Goal: Find specific page/section: Find specific page/section

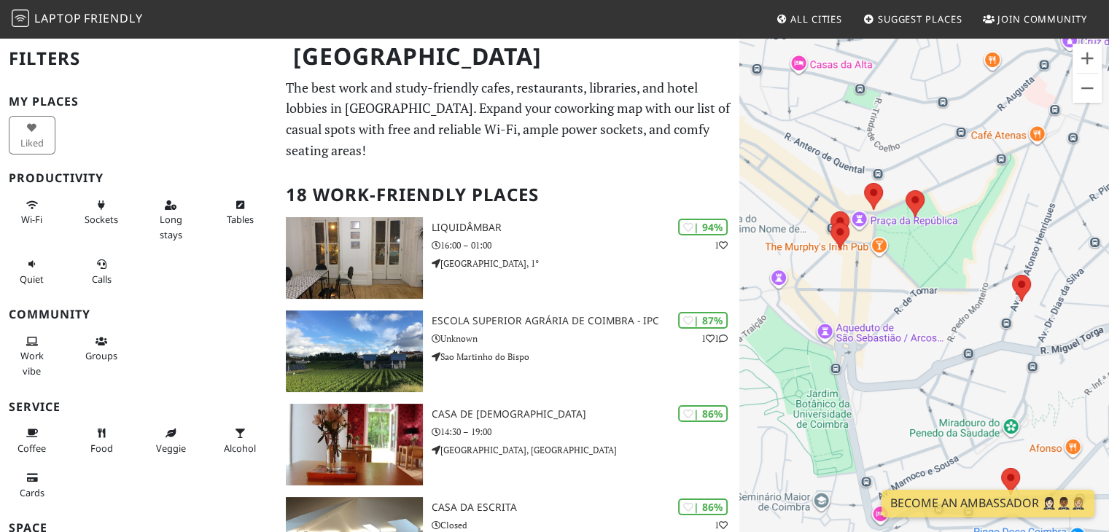
drag, startPoint x: 857, startPoint y: 305, endPoint x: 1112, endPoint y: 356, distance: 260.9
click at [1108, 356] on html "Laptop Friendly All Cities Suggest Places Join Community Coimbra Filters My Pla…" at bounding box center [554, 266] width 1109 height 532
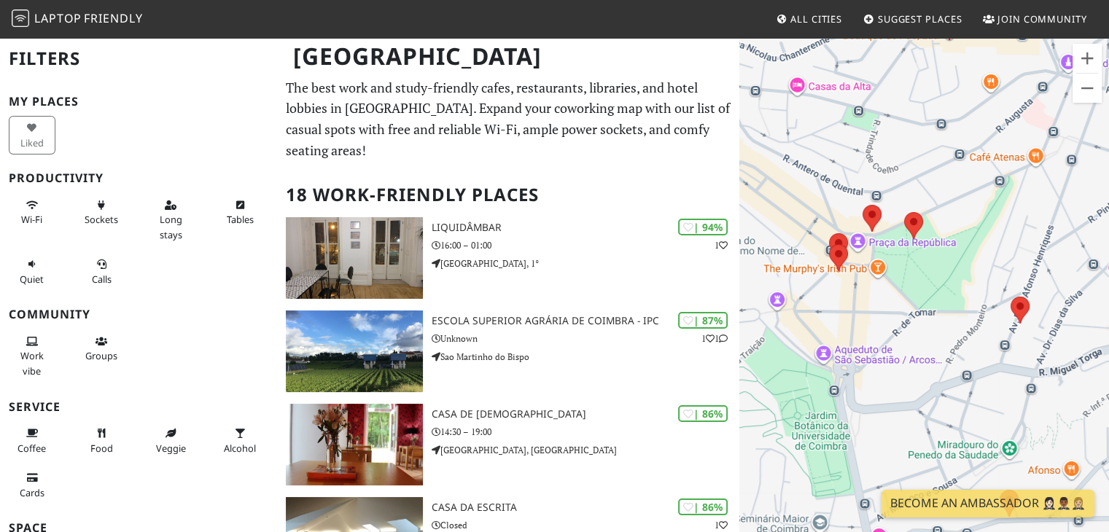
drag, startPoint x: 892, startPoint y: 291, endPoint x: 913, endPoint y: 345, distance: 57.9
click at [915, 348] on div "Para iniciar o trajeto, pressione as teclas de seta." at bounding box center [924, 302] width 370 height 532
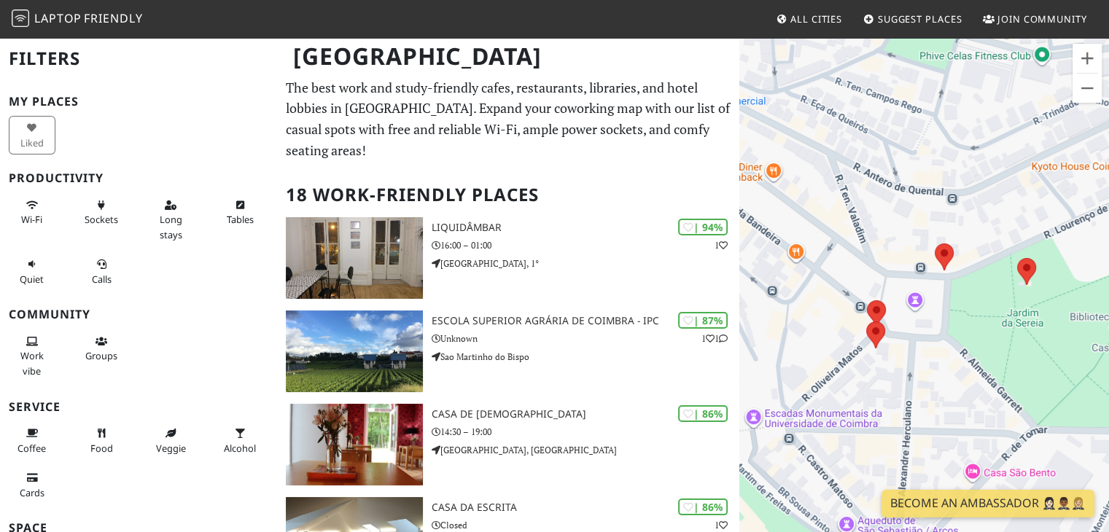
drag, startPoint x: 914, startPoint y: 295, endPoint x: 892, endPoint y: 246, distance: 52.8
click at [892, 246] on div "Para iniciar o trajeto, pressione as teclas de seta." at bounding box center [924, 302] width 370 height 532
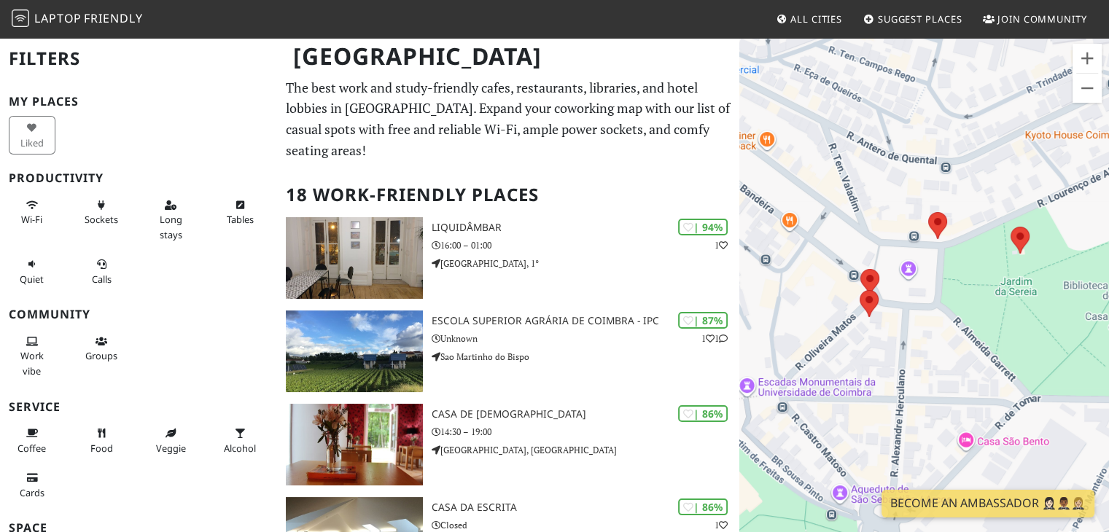
click at [961, 331] on div "Para iniciar o trajeto, pressione as teclas de seta." at bounding box center [924, 302] width 370 height 532
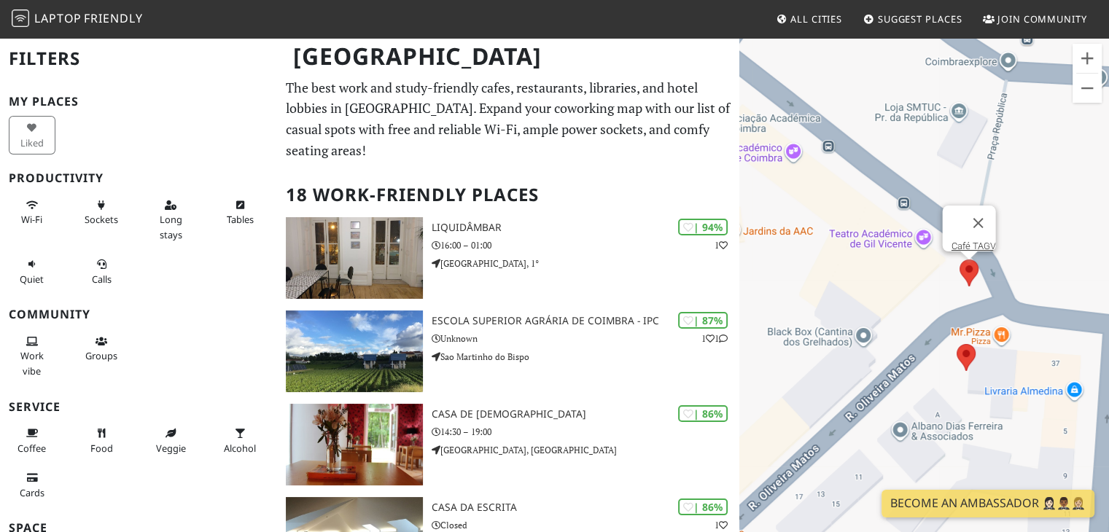
click at [959, 260] on area at bounding box center [959, 260] width 0 height 0
click at [956, 344] on area at bounding box center [956, 344] width 0 height 0
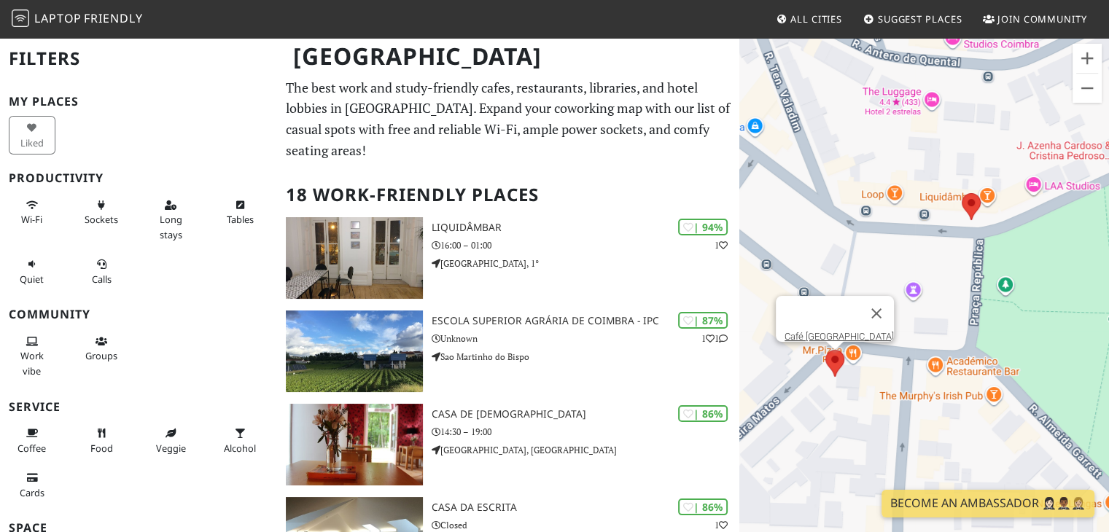
drag, startPoint x: 869, startPoint y: 254, endPoint x: 895, endPoint y: 269, distance: 30.0
click at [895, 269] on div "Para iniciar o trajeto, pressione as teclas de seta. Café Moçambique" at bounding box center [924, 302] width 370 height 532
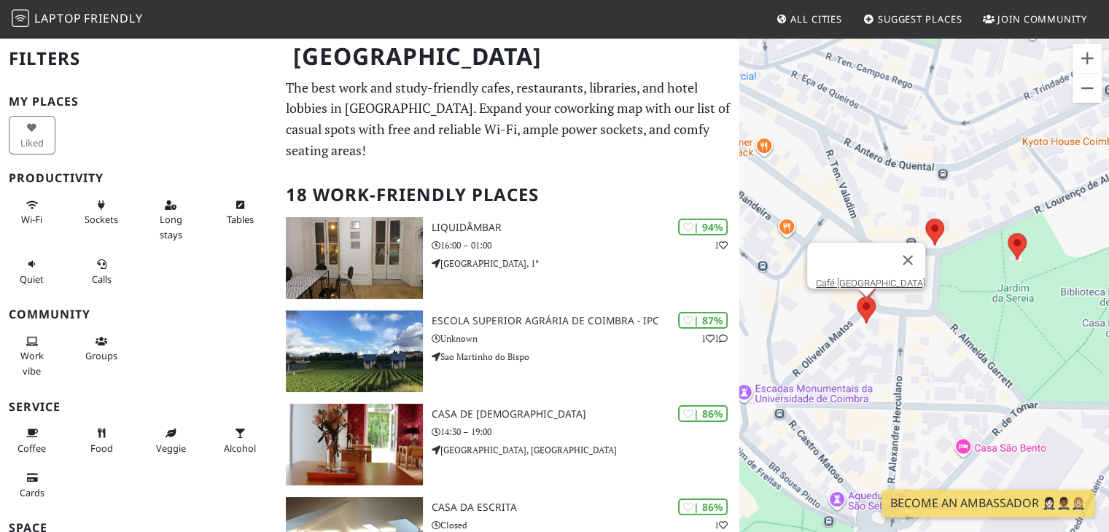
drag, startPoint x: 886, startPoint y: 268, endPoint x: 815, endPoint y: 263, distance: 71.6
click at [815, 263] on div "Para iniciar o trajeto, pressione as teclas de seta. Café Moçambique" at bounding box center [924, 302] width 370 height 532
click at [1007, 233] on area at bounding box center [1007, 233] width 0 height 0
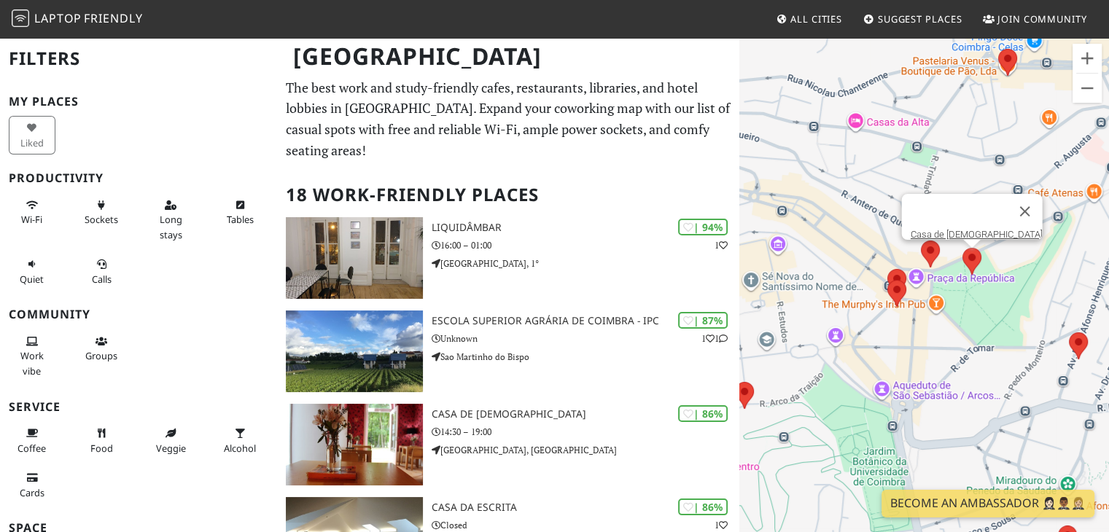
drag, startPoint x: 964, startPoint y: 304, endPoint x: 886, endPoint y: 343, distance: 87.0
click at [886, 343] on div "Para iniciar o trajeto, pressione as teclas de seta. Casa de Chá" at bounding box center [924, 302] width 370 height 532
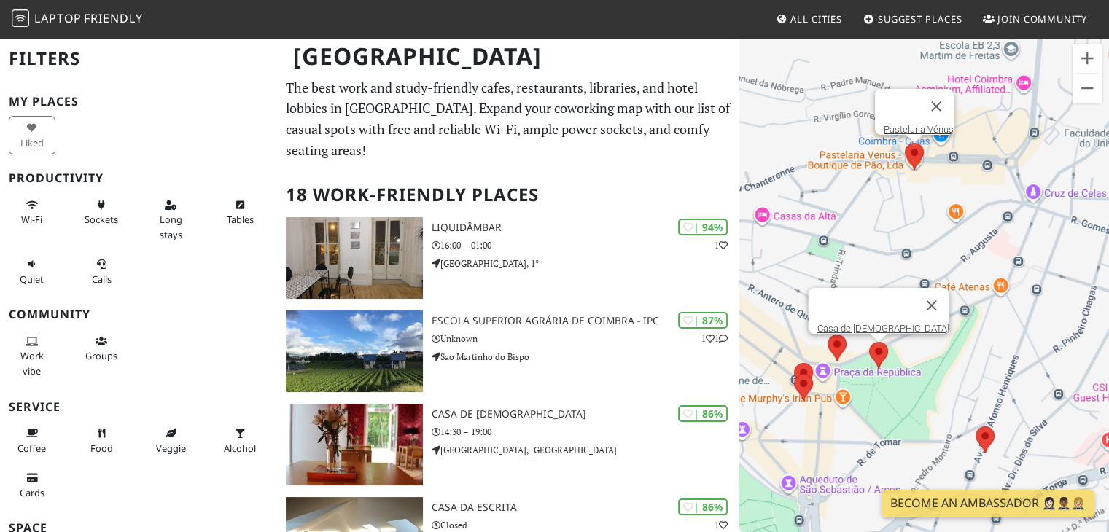
click at [905, 143] on area at bounding box center [905, 143] width 0 height 0
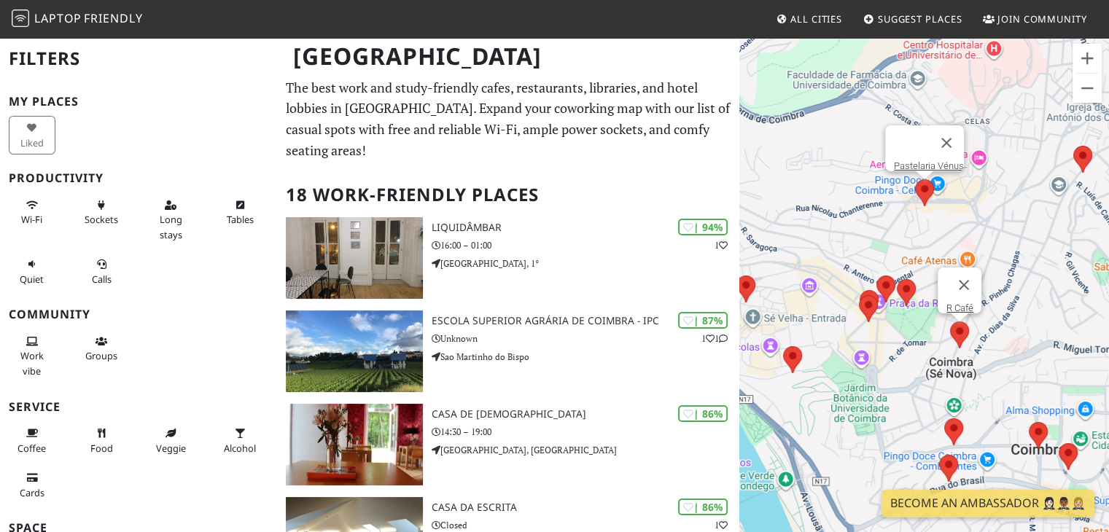
click at [950, 321] on area at bounding box center [950, 321] width 0 height 0
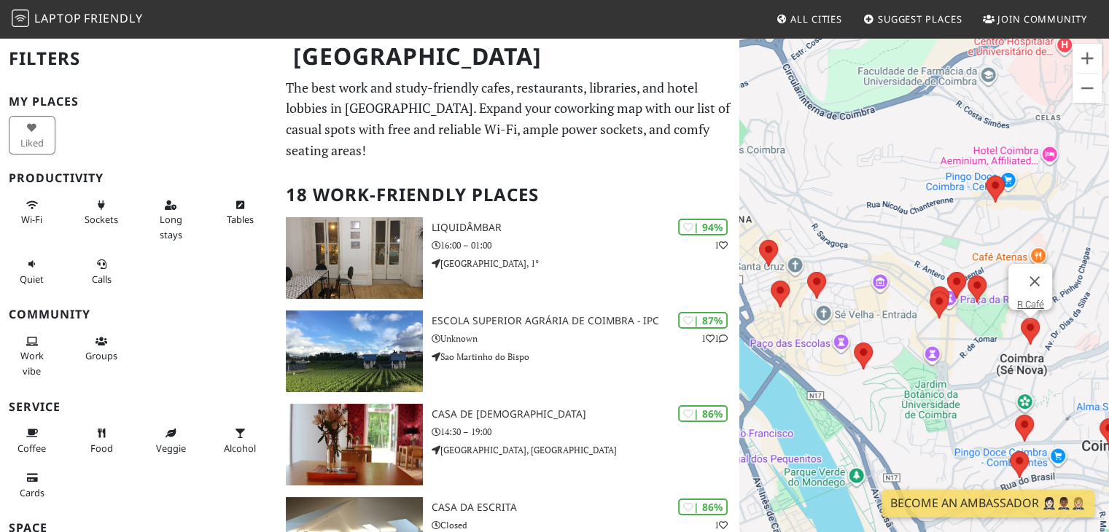
drag, startPoint x: 869, startPoint y: 340, endPoint x: 921, endPoint y: 336, distance: 52.6
click at [921, 336] on div "Para iniciar o trajeto, pressione as teclas de seta. R Café" at bounding box center [924, 302] width 370 height 532
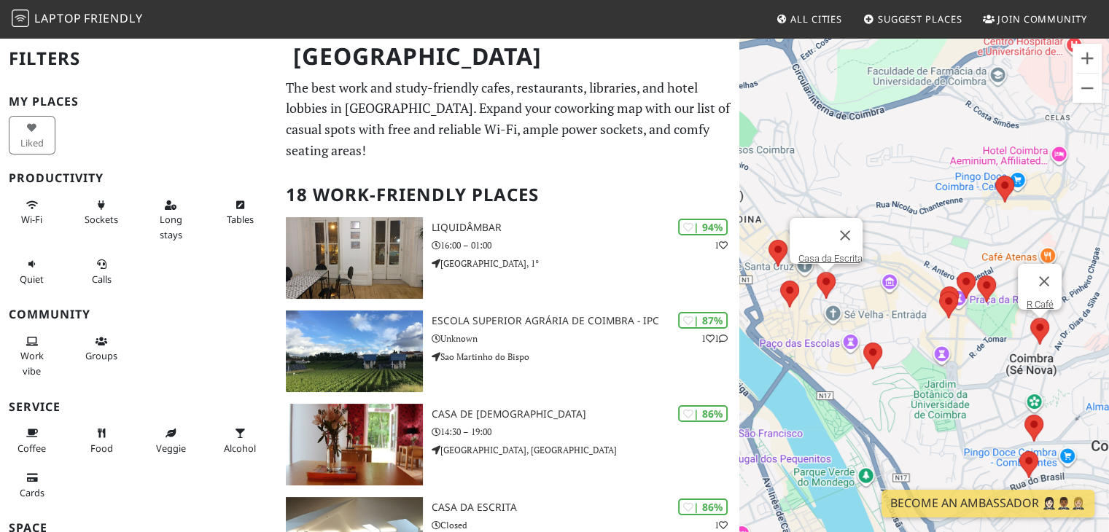
drag, startPoint x: 825, startPoint y: 289, endPoint x: 827, endPoint y: 277, distance: 12.5
click at [816, 272] on area at bounding box center [816, 272] width 0 height 0
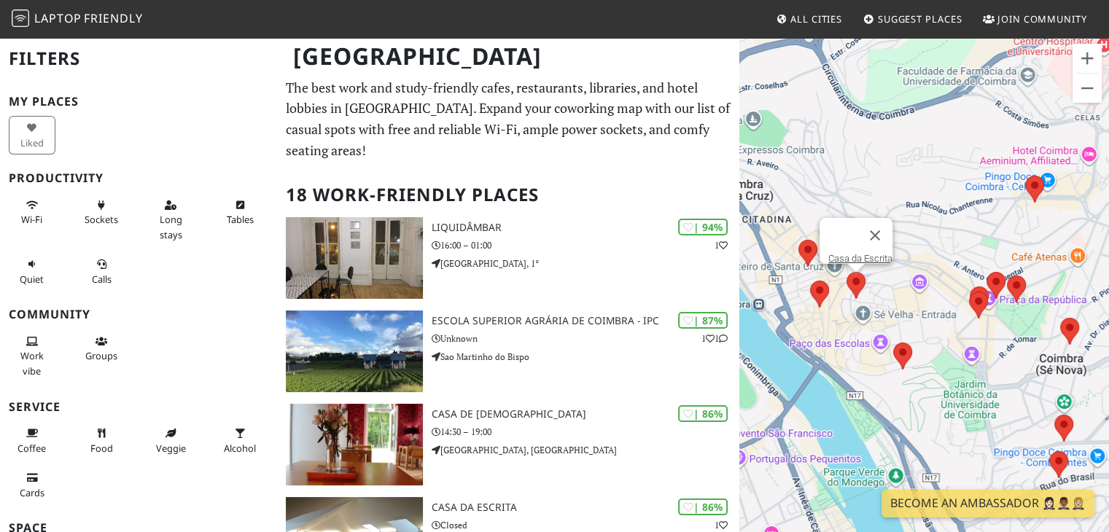
click at [792, 293] on div "Para iniciar o trajeto, pressione as teclas de seta. Casa da Escrita" at bounding box center [924, 302] width 370 height 532
click at [810, 281] on area at bounding box center [810, 281] width 0 height 0
click at [799, 151] on div "Para iniciar o trajeto, pressione as teclas de seta. Coola Boola" at bounding box center [924, 302] width 370 height 532
drag, startPoint x: 844, startPoint y: 233, endPoint x: 820, endPoint y: 247, distance: 27.8
click at [843, 233] on button "Fechar" at bounding box center [830, 244] width 35 height 35
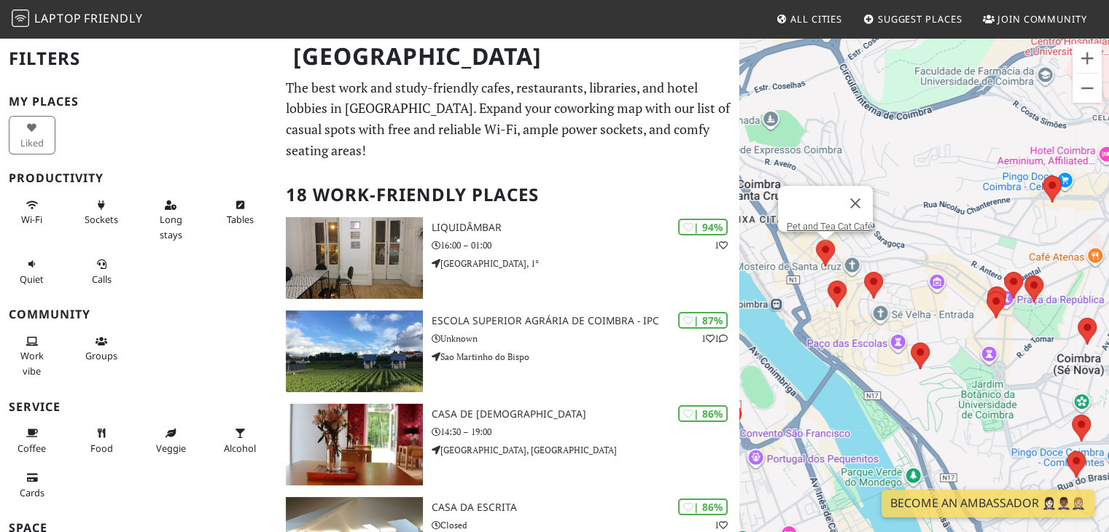
click at [811, 249] on div "Para iniciar o trajeto, pressione as teclas de seta. Pet and Tea Cat Café" at bounding box center [924, 302] width 370 height 532
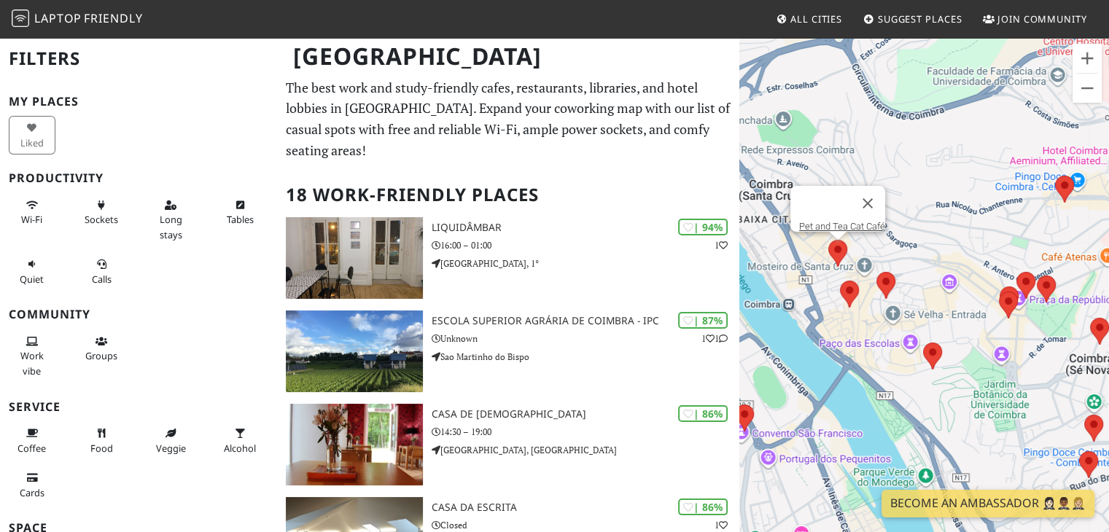
click at [828, 240] on area at bounding box center [828, 240] width 0 height 0
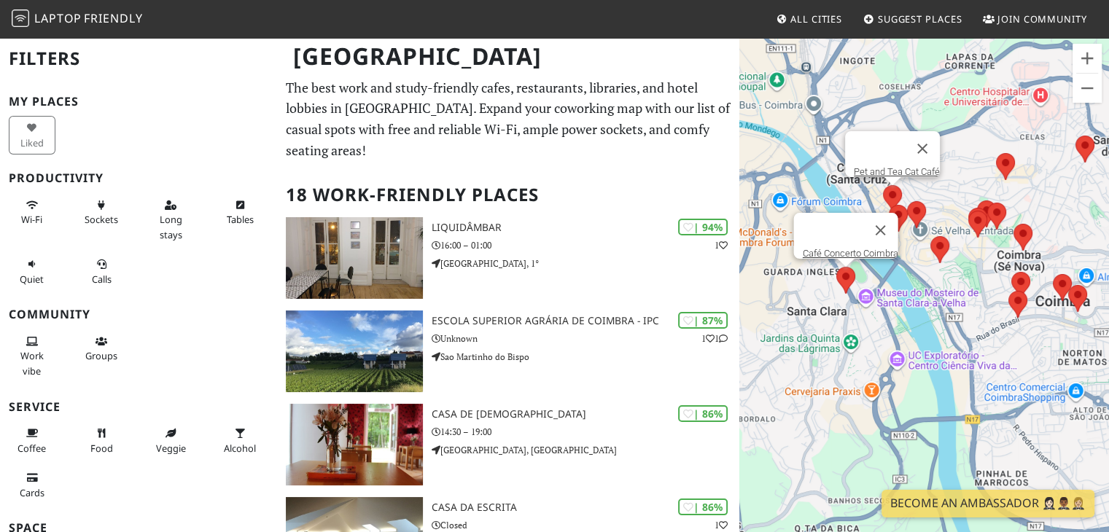
click at [836, 267] on area at bounding box center [836, 267] width 0 height 0
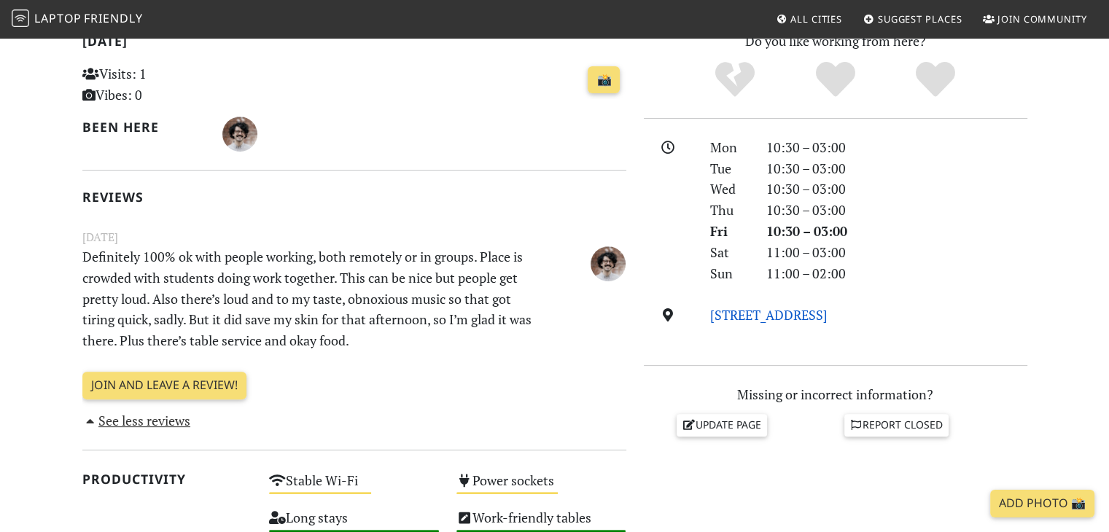
scroll to position [219, 0]
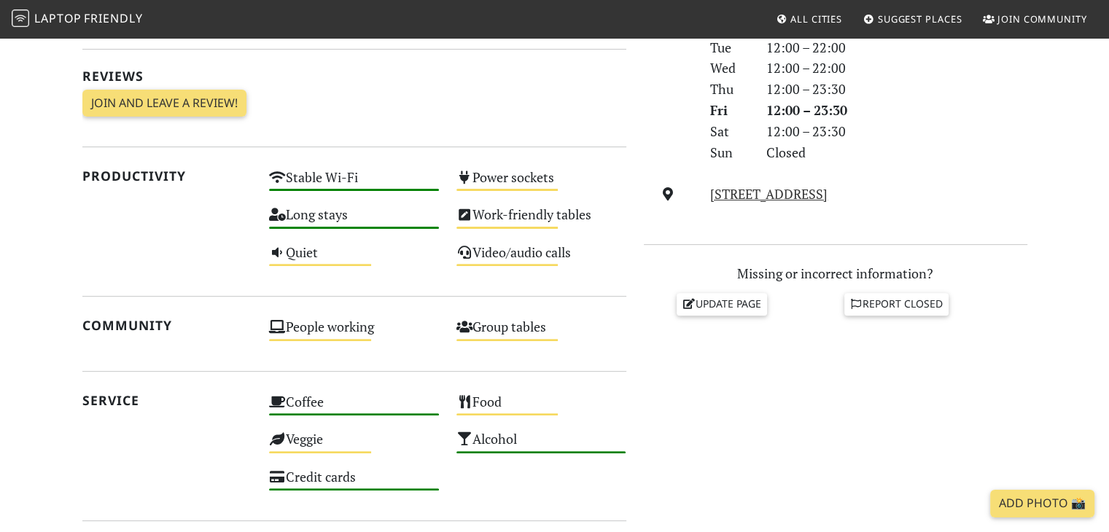
scroll to position [364, 0]
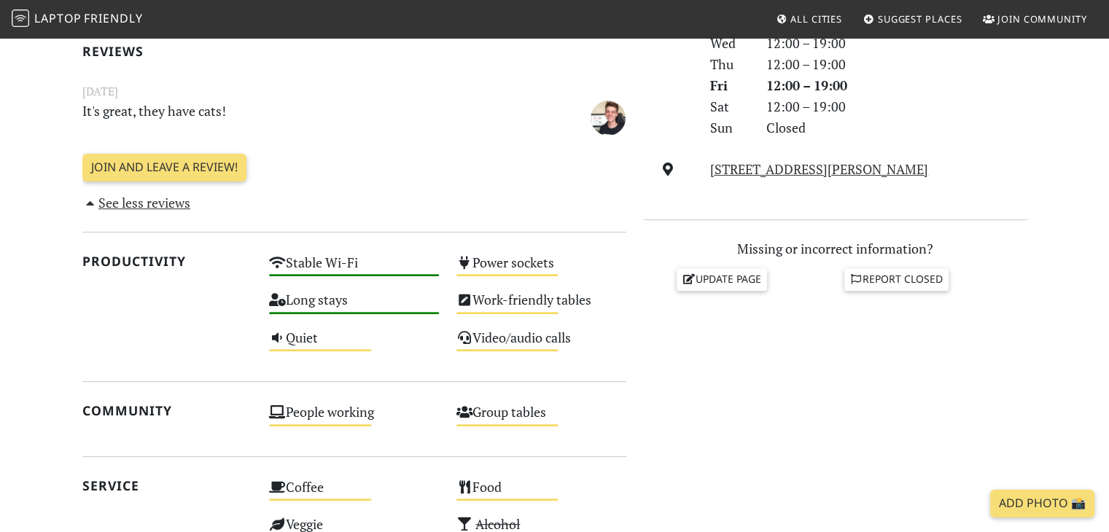
scroll to position [437, 0]
